Goal: Navigation & Orientation: Understand site structure

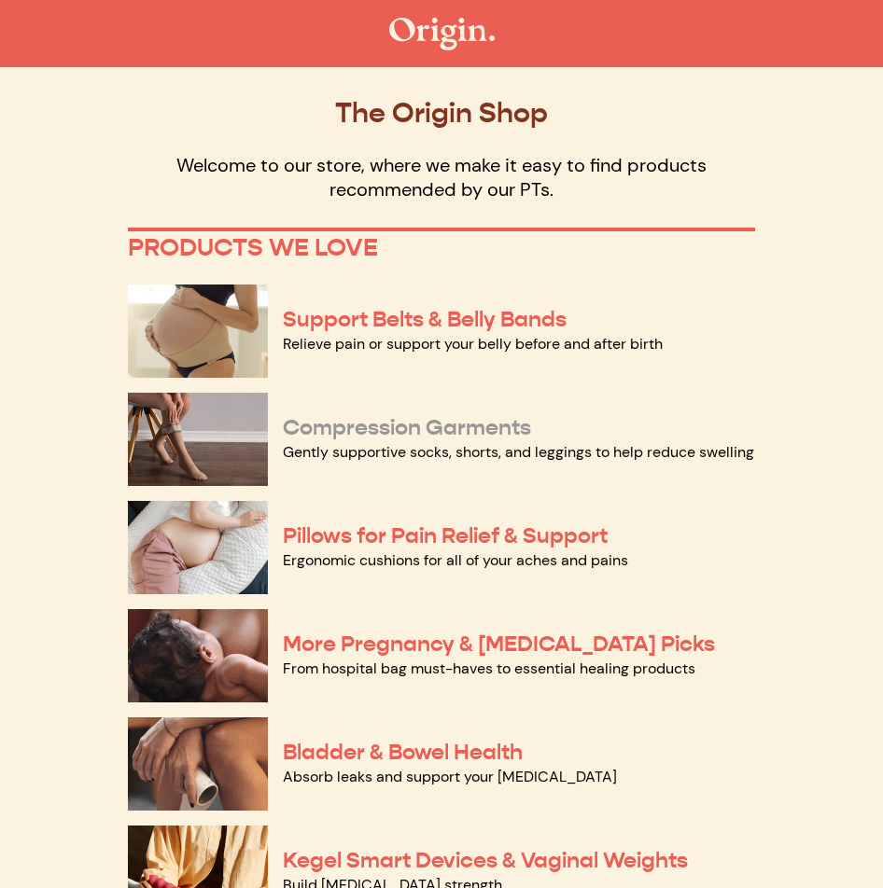
click at [517, 433] on link "Compression Garments" at bounding box center [407, 427] width 248 height 27
click at [427, 315] on link "Support Belts & Belly Bands" at bounding box center [425, 319] width 284 height 27
click at [589, 555] on link "Ergonomic cushions for all of your aches and pains" at bounding box center [455, 561] width 345 height 20
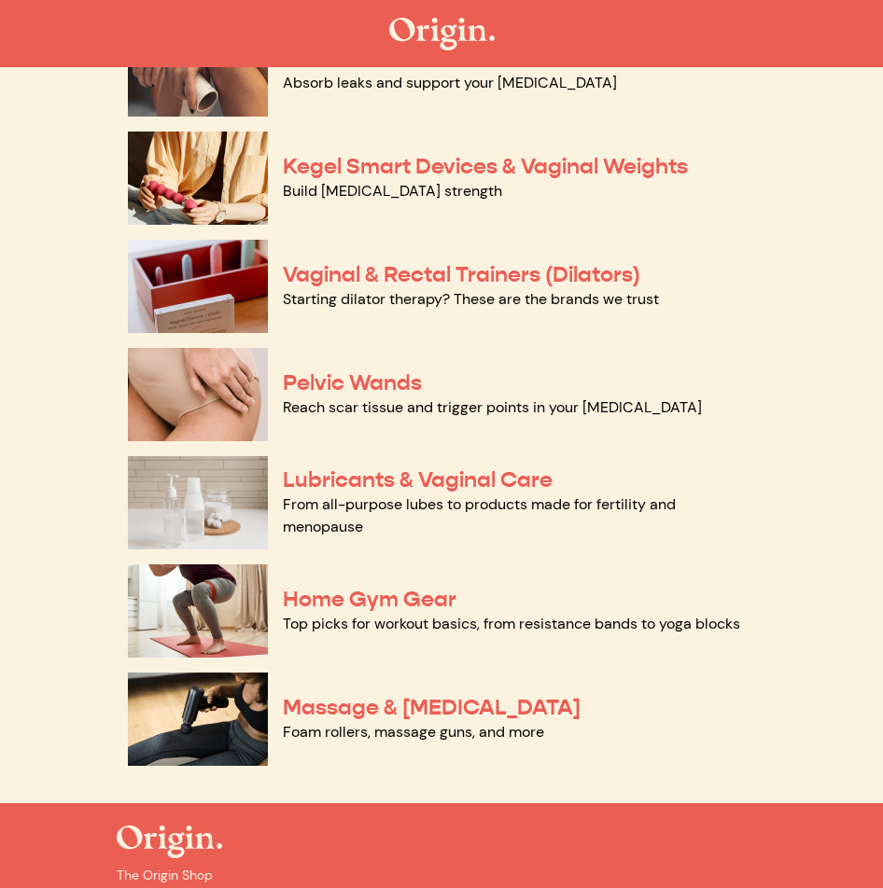
scroll to position [719, 0]
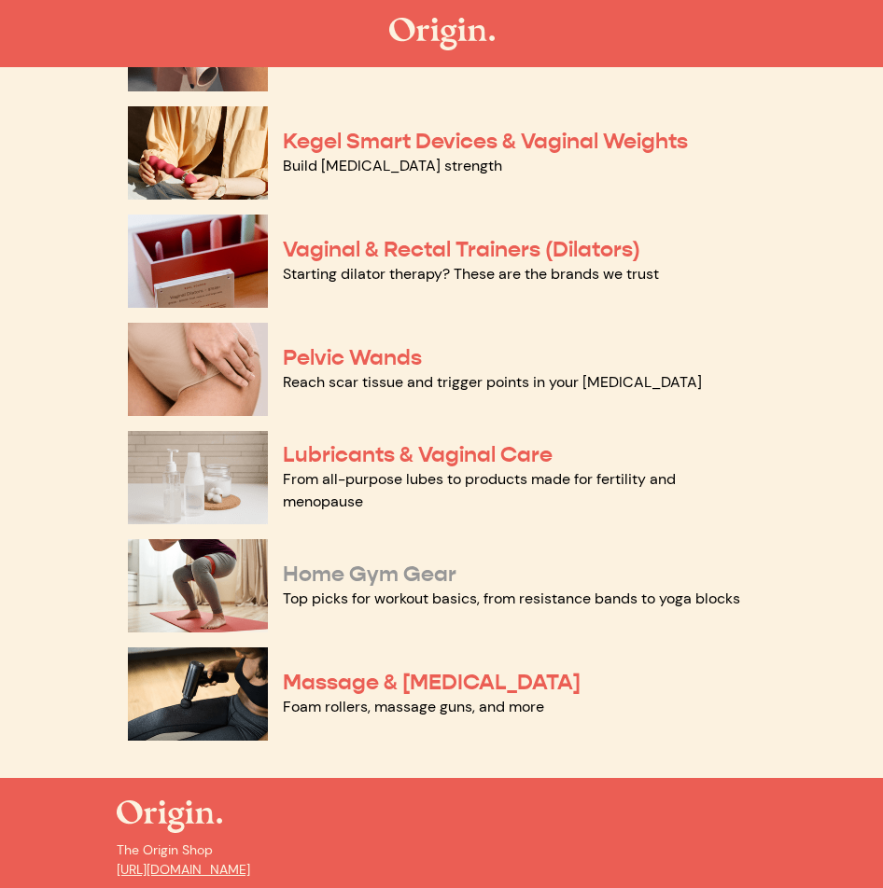
click at [398, 578] on link "Home Gym Gear" at bounding box center [370, 574] width 174 height 27
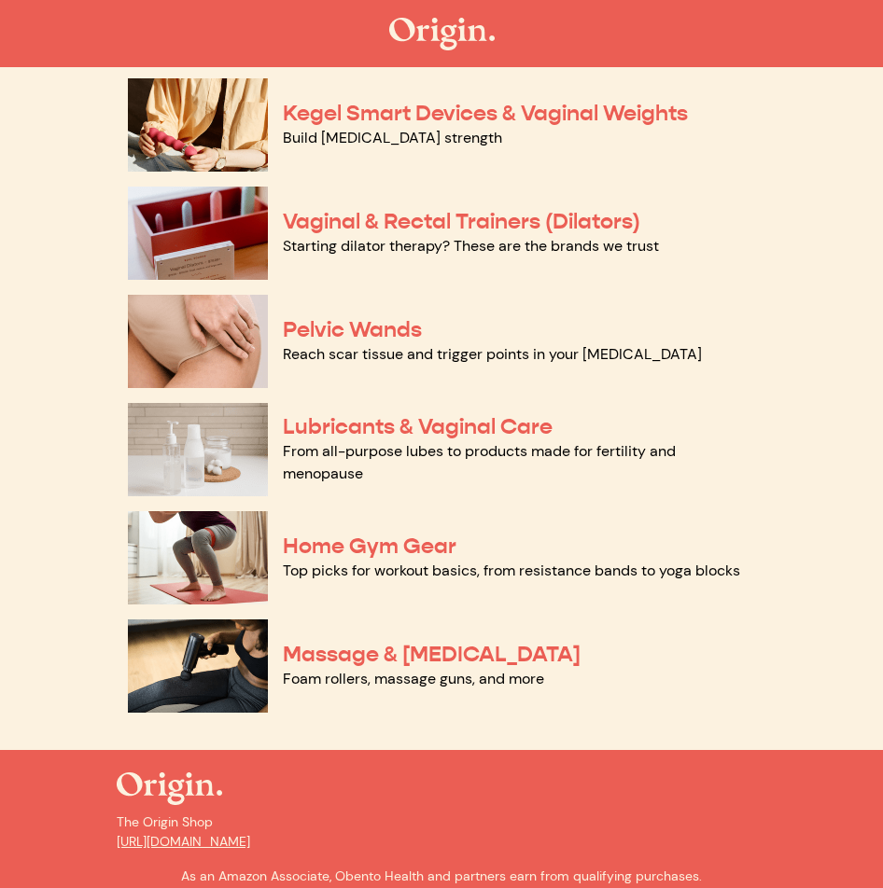
scroll to position [776, 0]
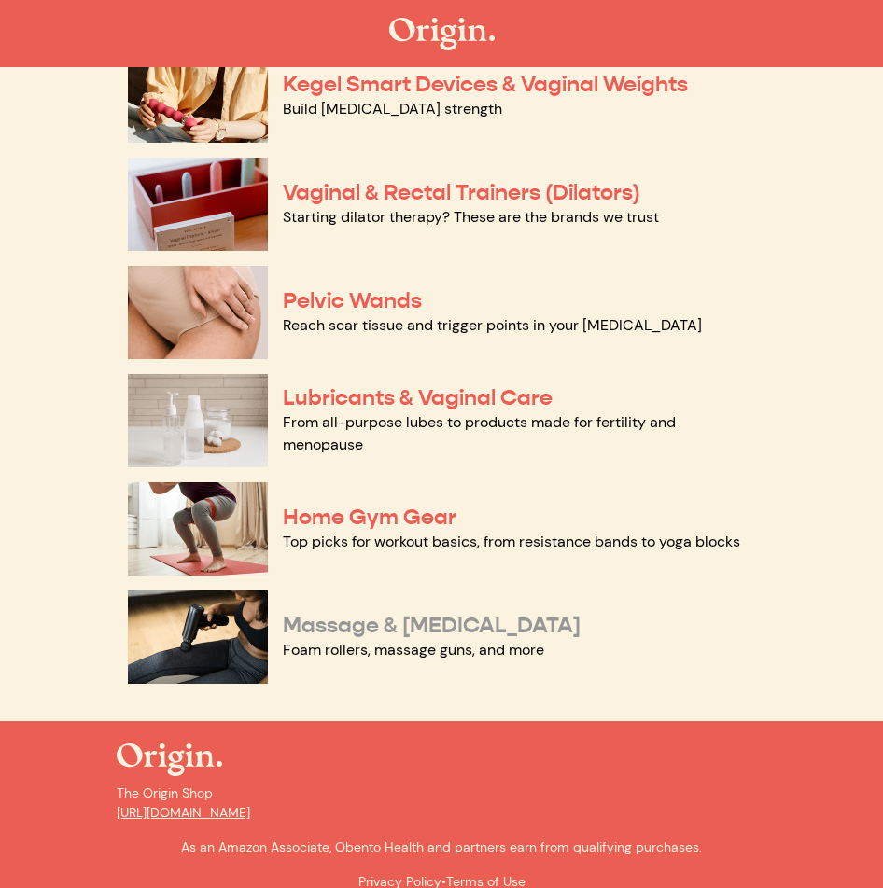
click at [500, 620] on link "Massage & Myofascial Release" at bounding box center [432, 625] width 298 height 27
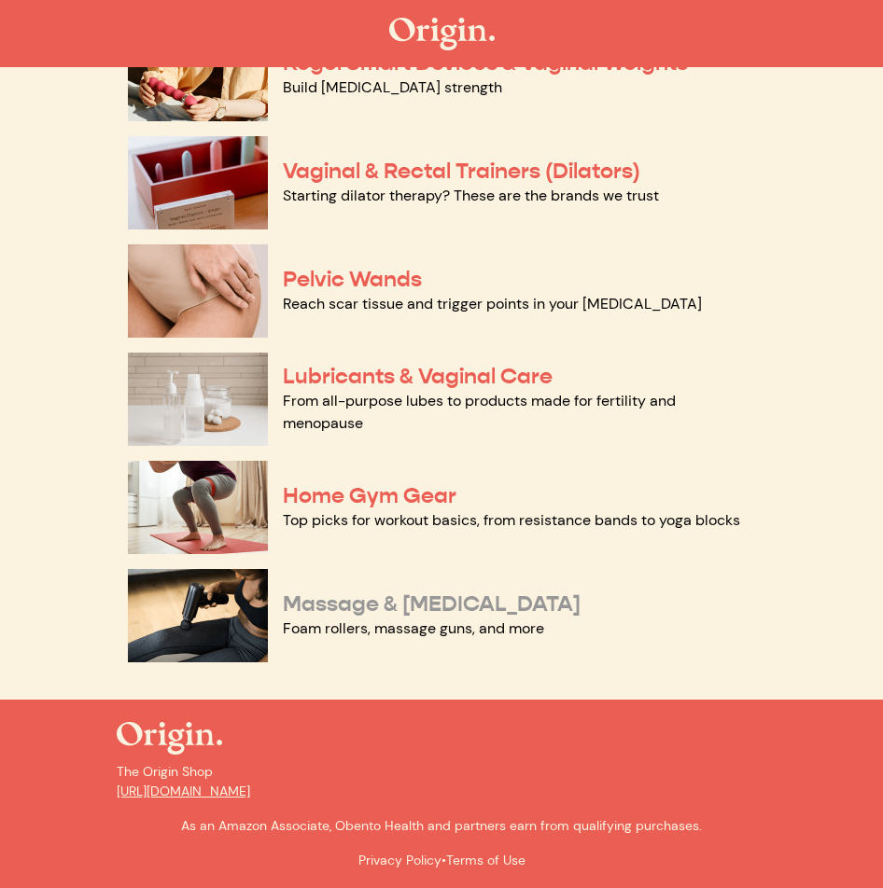
scroll to position [0, 0]
